Goal: Task Accomplishment & Management: Complete application form

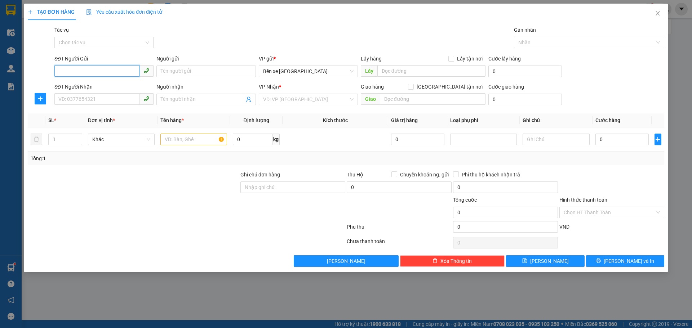
click at [93, 75] on input "SĐT Người Gửi" at bounding box center [96, 71] width 85 height 12
click at [112, 71] on input "SĐT Người Gửi" at bounding box center [96, 71] width 85 height 12
type input "0976922382"
click at [101, 83] on div "0976922382 - c hạ" at bounding box center [104, 86] width 90 height 8
type input "c hạ"
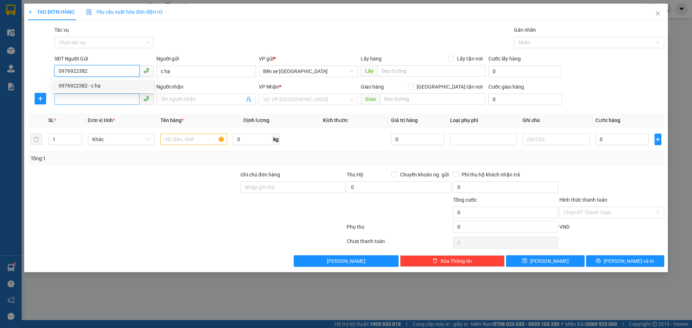
type input "0976922382"
click at [102, 98] on input "SĐT Người Nhận" at bounding box center [96, 99] width 85 height 12
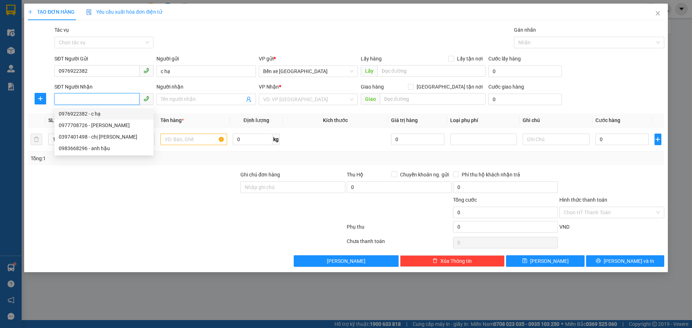
click at [83, 98] on input "SĐT Người Nhận" at bounding box center [96, 99] width 85 height 12
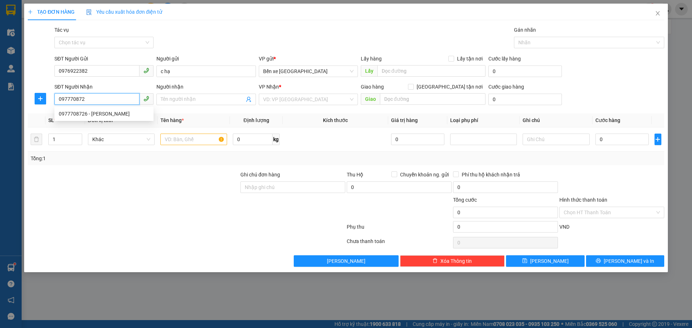
type input "0977708726"
click at [89, 114] on div "0977708726 - [PERSON_NAME]" at bounding box center [104, 114] width 90 height 8
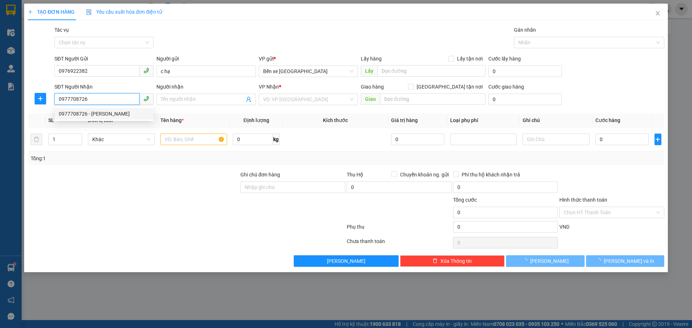
type input "anh linh"
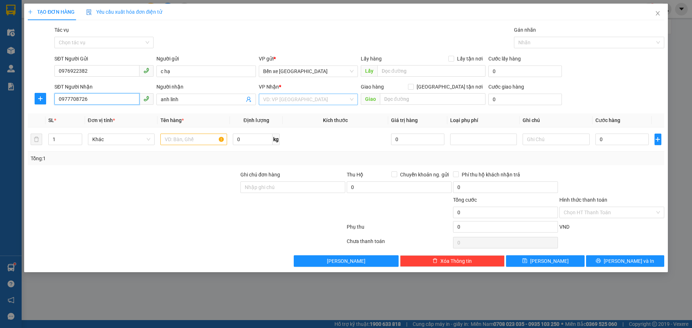
type input "0977708726"
click at [288, 99] on input "search" at bounding box center [305, 99] width 85 height 11
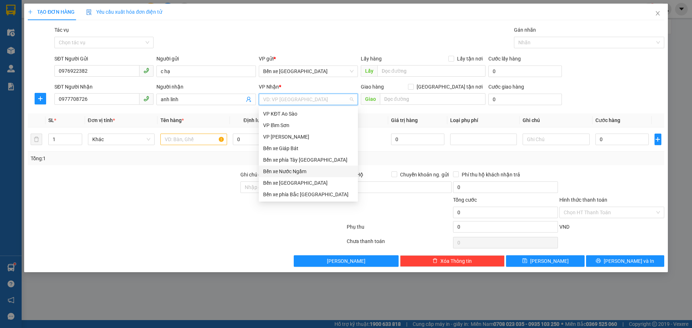
drag, startPoint x: 278, startPoint y: 170, endPoint x: 257, endPoint y: 164, distance: 21.9
click at [278, 170] on div "Bến xe Nước Ngầm" at bounding box center [308, 172] width 90 height 8
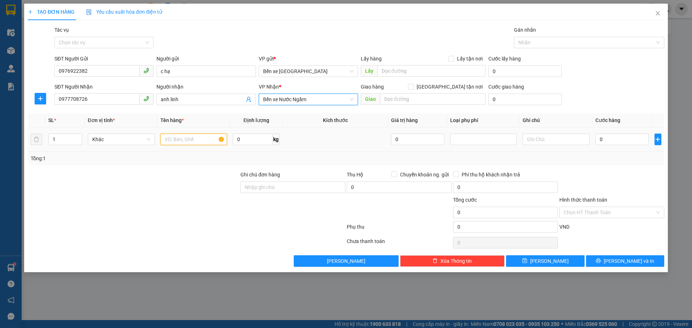
click at [197, 140] on input "text" at bounding box center [193, 140] width 67 height 12
type input "2 thùng hàng"
click at [620, 140] on input "0" at bounding box center [623, 140] width 54 height 12
type input "8"
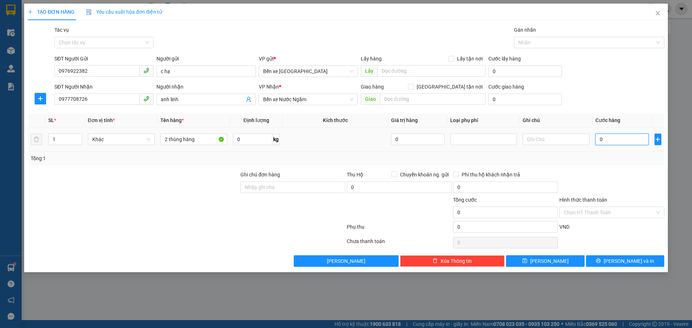
type input "8"
type input "80"
type input "80.000"
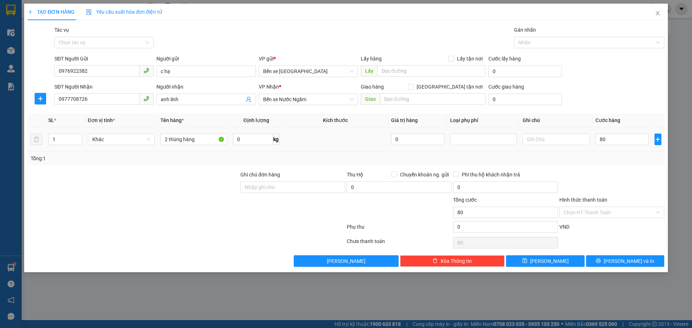
type input "80.000"
click at [586, 150] on td at bounding box center [556, 140] width 72 height 24
click at [600, 213] on input "Hình thức thanh toán" at bounding box center [609, 212] width 91 height 11
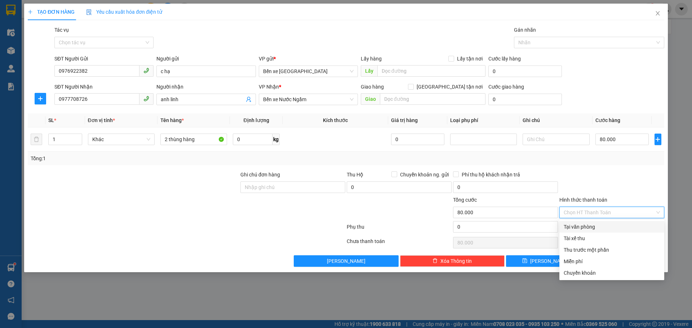
click at [578, 225] on div "Tại văn phòng" at bounding box center [612, 227] width 96 height 8
type input "0"
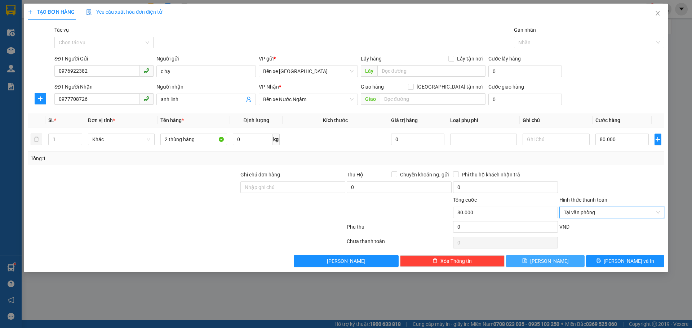
click at [558, 263] on button "[PERSON_NAME]" at bounding box center [545, 262] width 78 height 12
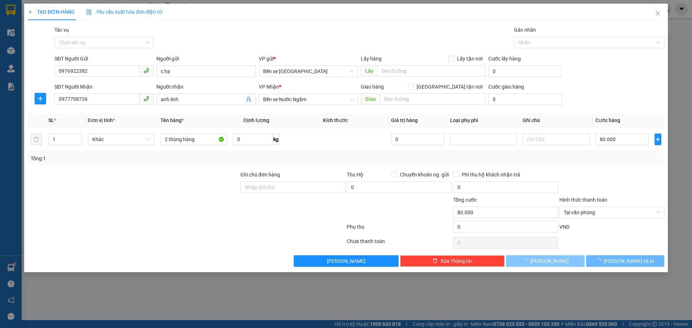
type input "0"
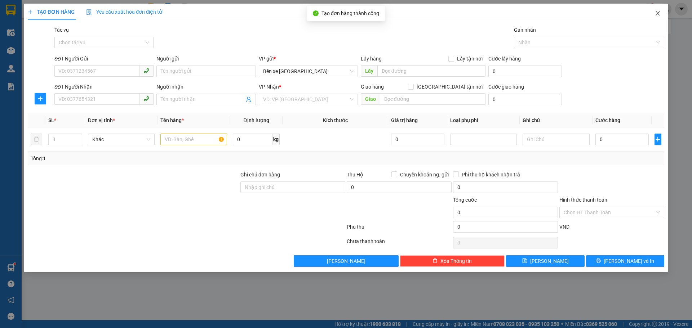
click at [662, 9] on span "Close" at bounding box center [658, 14] width 20 height 20
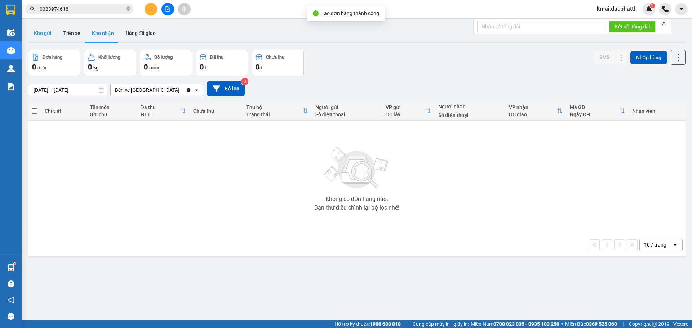
click at [47, 32] on button "Kho gửi" at bounding box center [42, 33] width 29 height 17
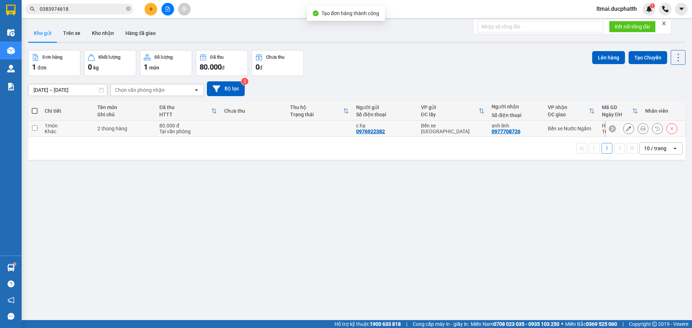
click at [185, 124] on div "80.000 đ" at bounding box center [188, 126] width 58 height 6
checkbox input "true"
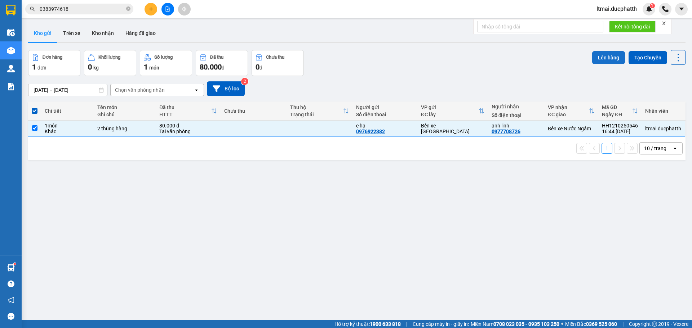
click at [595, 59] on button "Lên hàng" at bounding box center [608, 57] width 33 height 13
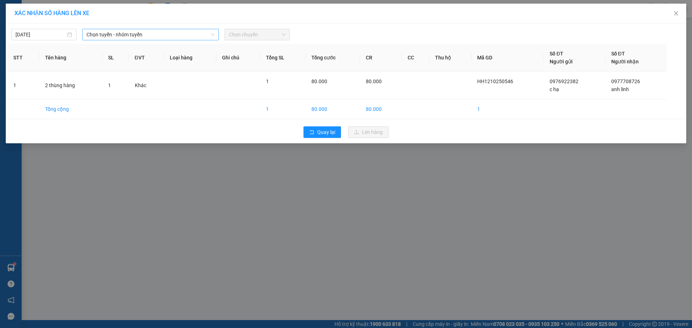
click at [167, 30] on span "Chọn tuyến - nhóm tuyến" at bounding box center [151, 34] width 128 height 11
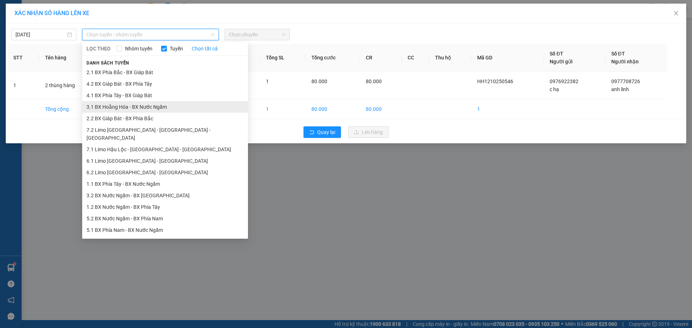
click at [120, 107] on li "3.1 BX Hoằng Hóa - BX Nước Ngầm" at bounding box center [165, 107] width 166 height 12
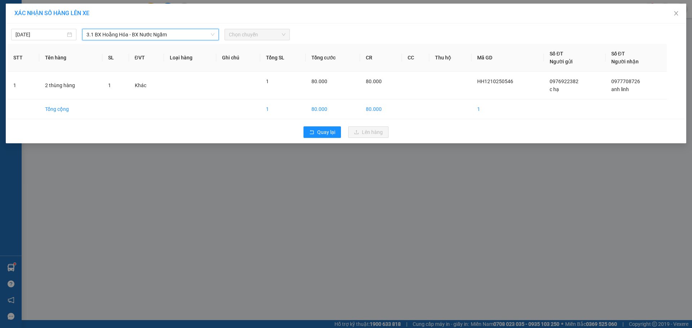
click at [266, 36] on span "Chọn chuyến" at bounding box center [257, 34] width 57 height 11
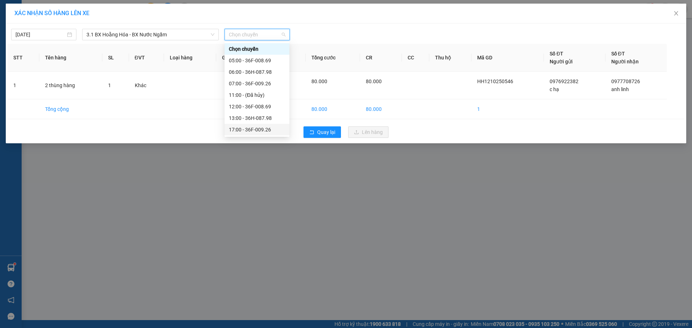
click at [249, 128] on div "17:00 - 36F-009.26" at bounding box center [257, 130] width 56 height 8
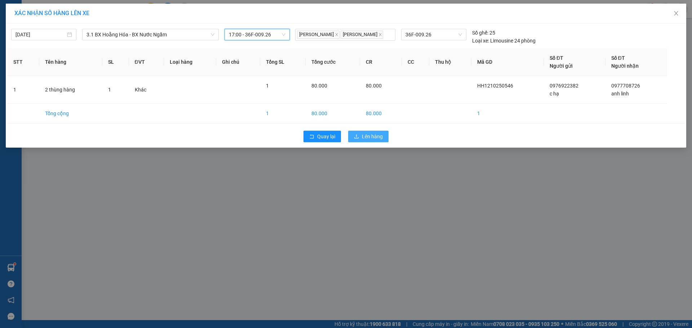
click at [366, 138] on span "Lên hàng" at bounding box center [372, 137] width 21 height 8
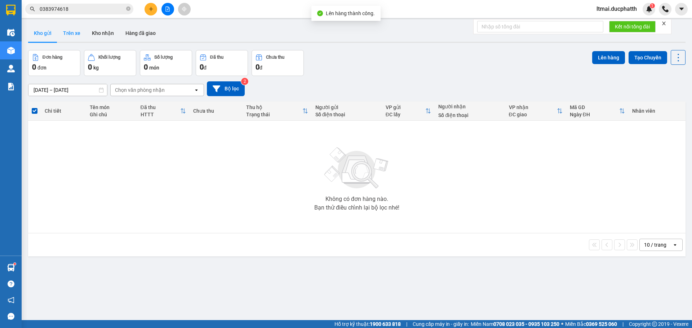
click at [71, 33] on button "Trên xe" at bounding box center [71, 33] width 29 height 17
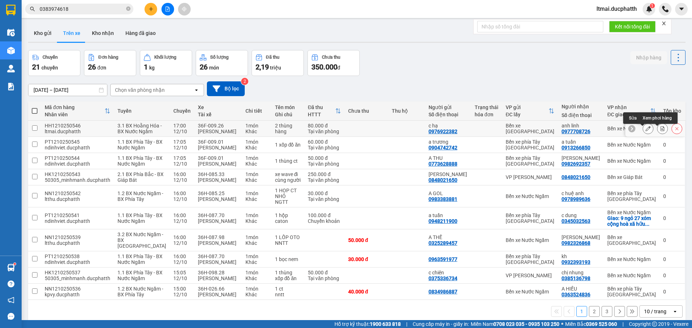
click at [660, 131] on icon at bounding box center [662, 128] width 5 height 5
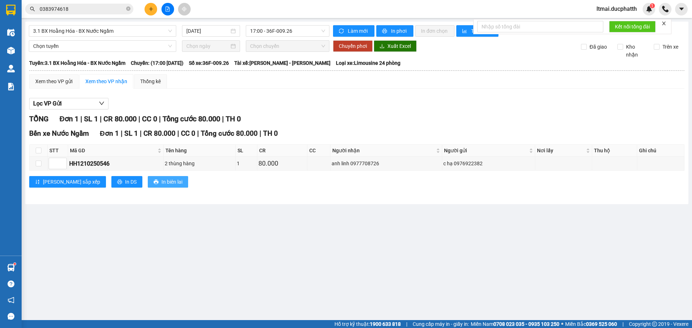
drag, startPoint x: 136, startPoint y: 178, endPoint x: 140, endPoint y: 178, distance: 4.0
click at [162, 178] on span "In biên lai" at bounding box center [172, 182] width 21 height 8
click at [125, 180] on span "In DS" at bounding box center [131, 182] width 12 height 8
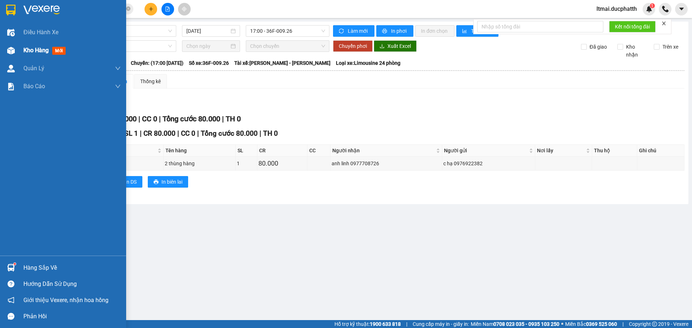
click at [14, 48] on img at bounding box center [11, 51] width 8 height 8
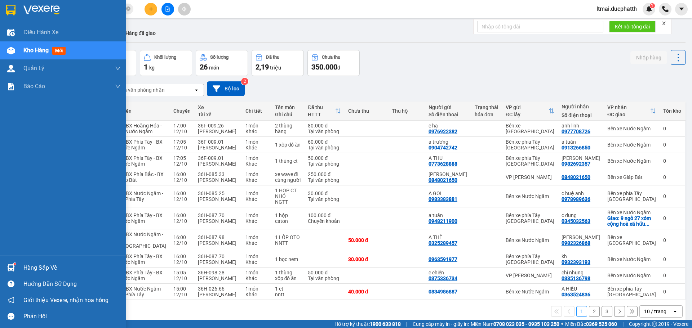
click at [14, 268] on img at bounding box center [11, 268] width 8 height 8
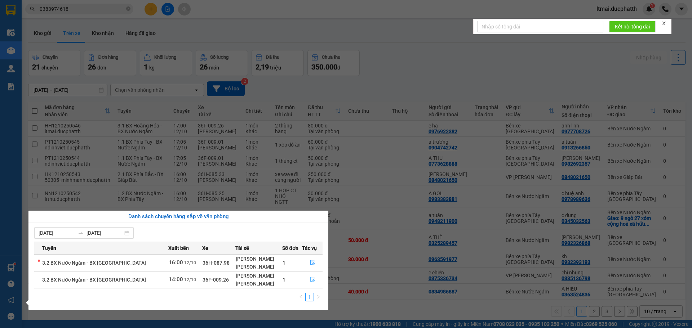
click at [310, 280] on icon "file-done" at bounding box center [312, 280] width 4 height 5
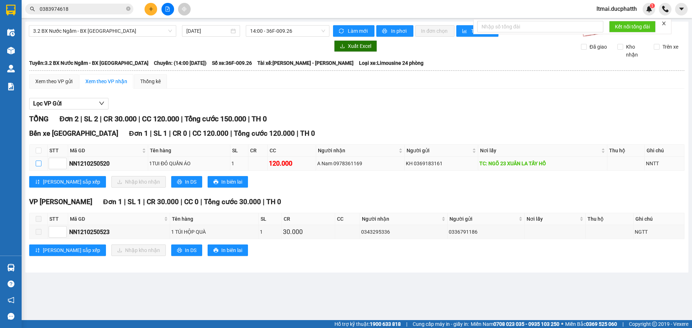
click at [39, 162] on input "checkbox" at bounding box center [39, 164] width 6 height 6
checkbox input "true"
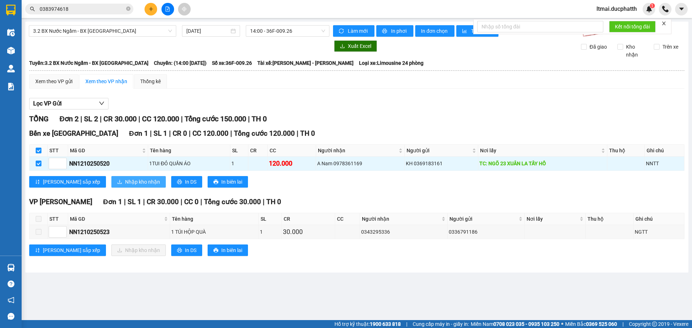
click at [117, 181] on icon "download" at bounding box center [119, 182] width 5 height 5
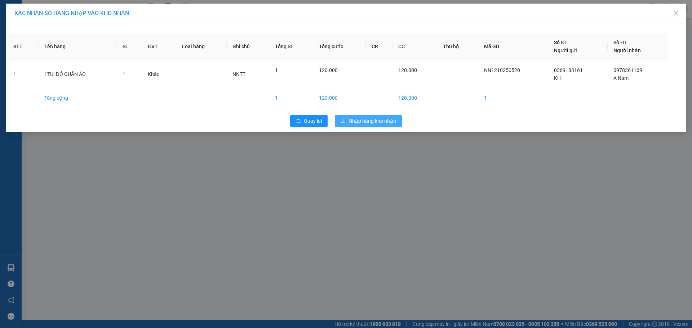
click at [364, 120] on span "Nhập hàng kho nhận" at bounding box center [373, 121] width 48 height 8
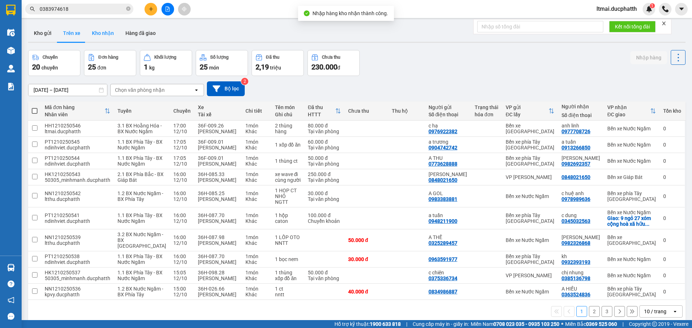
click at [94, 31] on button "Kho nhận" at bounding box center [103, 33] width 34 height 17
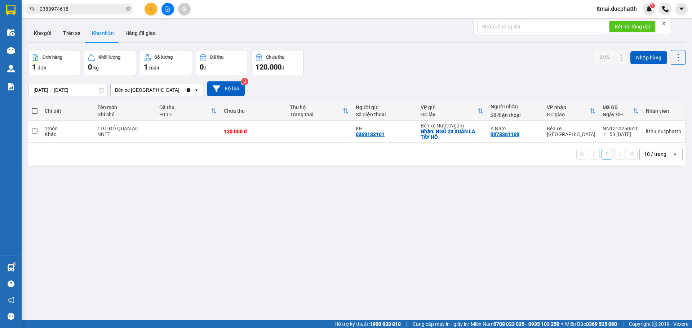
click at [82, 12] on input "0383974618" at bounding box center [82, 9] width 85 height 8
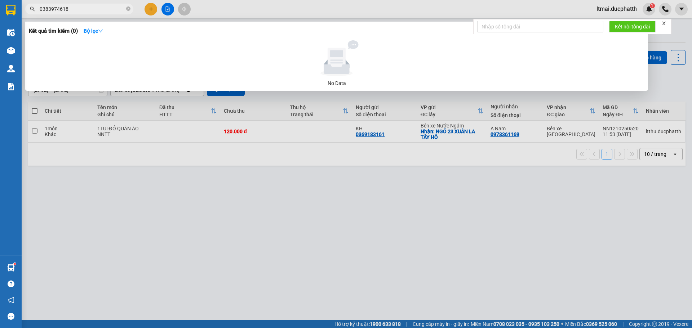
paste input "0977846599"
click at [82, 12] on input "03839746180977846599" at bounding box center [82, 9] width 85 height 8
paste input "text"
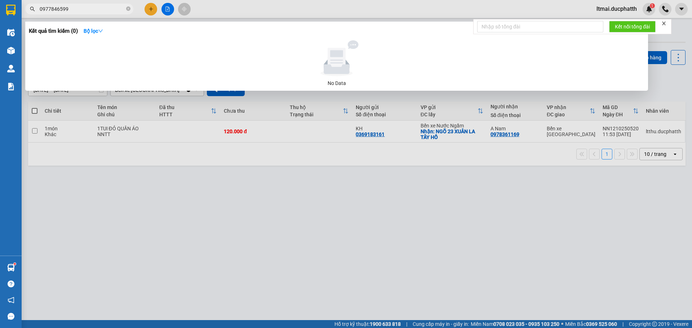
type input "0977846599"
click at [337, 196] on div at bounding box center [346, 164] width 692 height 328
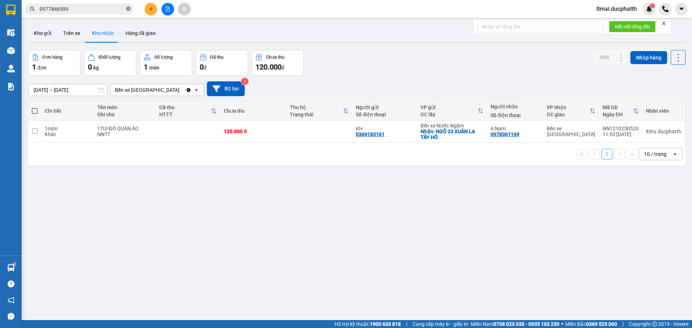
click at [129, 9] on icon "close-circle" at bounding box center [128, 8] width 4 height 4
click at [107, 10] on input "text" at bounding box center [82, 9] width 85 height 8
click at [84, 7] on input "text" at bounding box center [82, 9] width 85 height 8
click at [319, 203] on div "ver 1.8.146 Kho gửi Trên xe Kho nhận Hàng đã giao Đơn hàng 1 đơn Khối lượng 0 k…" at bounding box center [356, 186] width 663 height 328
click at [605, 131] on icon at bounding box center [607, 131] width 5 height 5
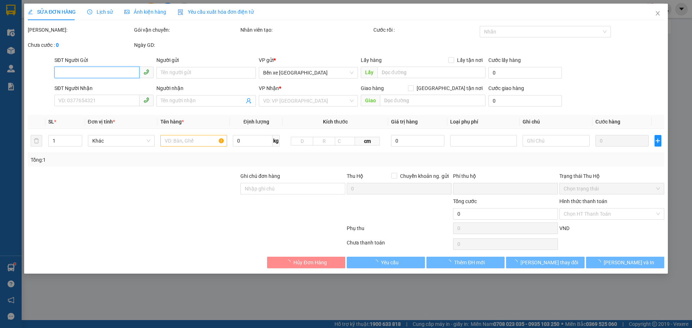
type input "0369183161"
type input "KH"
checkbox input "true"
type input "NGÕ 23 XUÂN LA TÂY HỒ"
type input "0978361169"
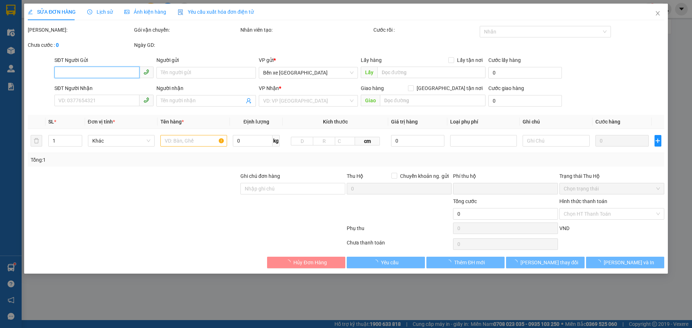
type input "A Nam"
type input "0"
type input "120.000"
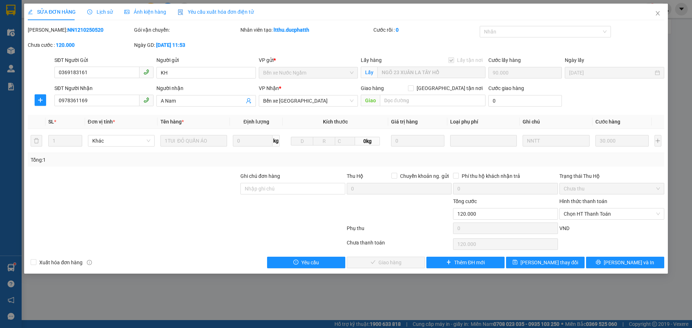
click at [596, 200] on label "Hình thức thanh toán" at bounding box center [584, 202] width 48 height 6
click at [596, 209] on input "Hình thức thanh toán" at bounding box center [609, 214] width 91 height 11
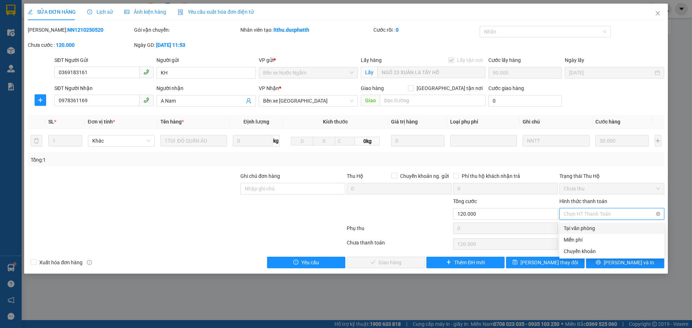
click at [593, 216] on span "Chọn HT Thanh Toán" at bounding box center [612, 214] width 96 height 11
click at [581, 250] on div "Chuyển khoản" at bounding box center [612, 252] width 96 height 8
type input "0"
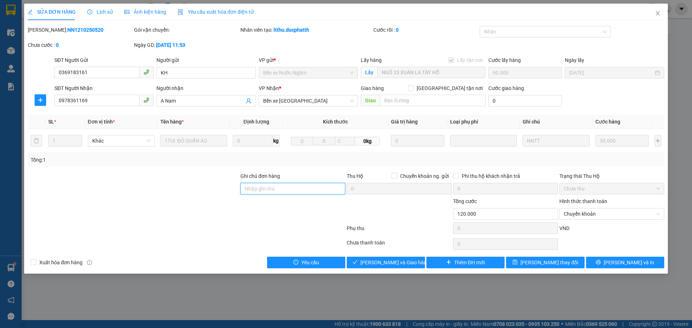
click at [251, 192] on input "Ghi chú đơn hàng" at bounding box center [292, 189] width 105 height 12
type input "ck 17h41[DATE] truong tien nam vtb"
click at [370, 261] on span "[PERSON_NAME] và Giao hàng" at bounding box center [395, 263] width 69 height 8
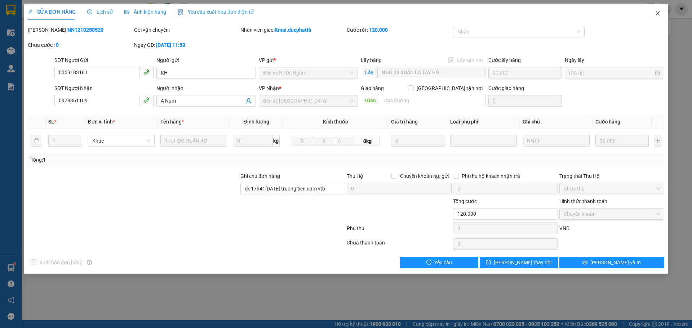
click at [659, 16] on icon "close" at bounding box center [658, 13] width 6 height 6
